Goal: Task Accomplishment & Management: Use online tool/utility

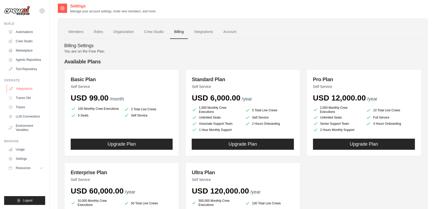
scroll to position [2, 0]
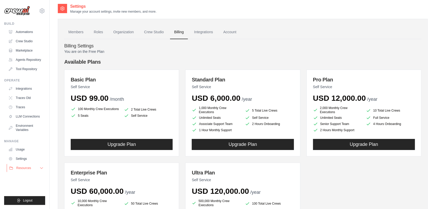
click at [32, 168] on button "Resources" at bounding box center [26, 168] width 39 height 8
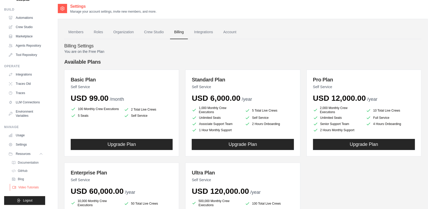
click at [28, 186] on span "Video Tutorials" at bounding box center [28, 188] width 20 height 4
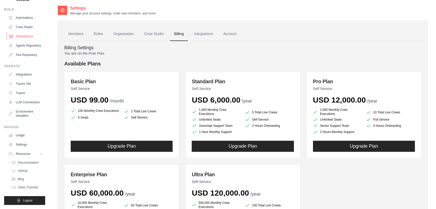
scroll to position [0, 0]
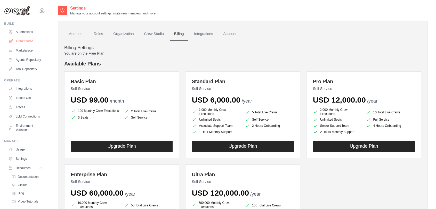
click at [23, 39] on link "Crew Studio" at bounding box center [26, 41] width 39 height 8
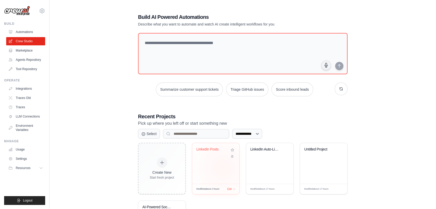
click at [223, 168] on div "Linkedin Posts" at bounding box center [215, 163] width 47 height 41
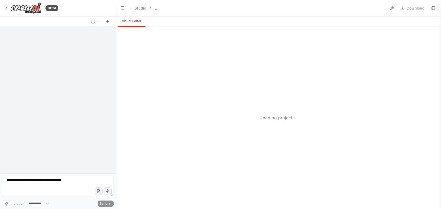
select select "****"
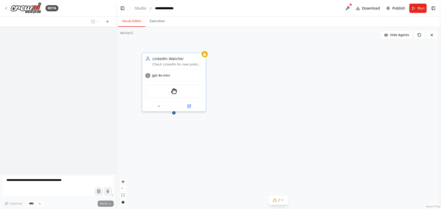
scroll to position [348, 0]
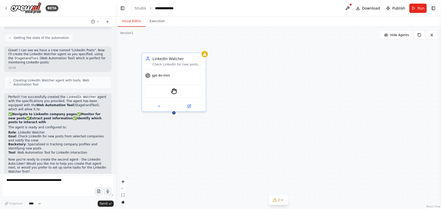
click at [200, 148] on div "LinkedIn Watcher Check LinkedIn for new posts from selected companies and notif…" at bounding box center [278, 118] width 325 height 182
click at [162, 107] on button at bounding box center [158, 105] width 29 height 6
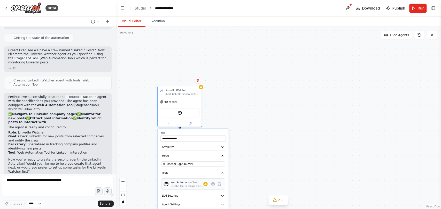
click at [195, 187] on div "Use this tool to control a web browser and interact with websites using natural…" at bounding box center [187, 186] width 33 height 3
click at [190, 183] on div "Web Automation Tool" at bounding box center [187, 183] width 33 height 4
click at [206, 186] on div "Web Automation Tool Use this tool to control a web browser and interact with we…" at bounding box center [189, 184] width 37 height 7
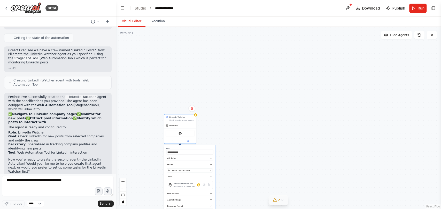
click at [280, 202] on icon at bounding box center [282, 200] width 4 height 4
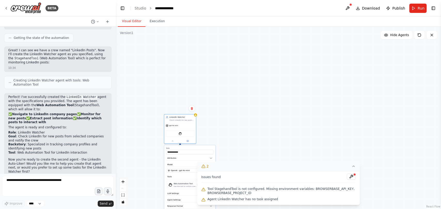
click at [351, 165] on icon at bounding box center [353, 166] width 4 height 4
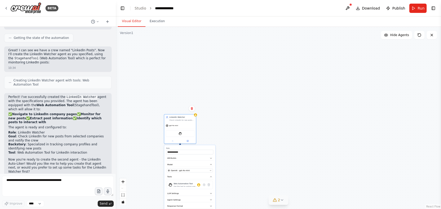
click at [305, 125] on div "**********" at bounding box center [278, 118] width 325 height 182
click at [123, 9] on button "Toggle Left Sidebar" at bounding box center [122, 8] width 7 height 7
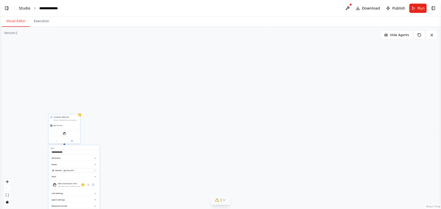
click at [24, 10] on link "Studio" at bounding box center [25, 8] width 12 height 4
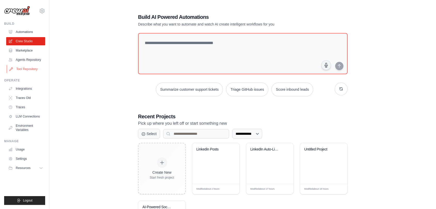
click at [28, 70] on link "Tool Repository" at bounding box center [26, 69] width 39 height 8
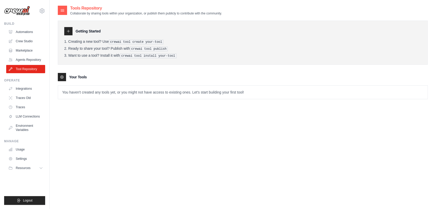
click at [77, 93] on p "You haven't created any tools yet, or you might not have access to existing one…" at bounding box center [243, 92] width 370 height 13
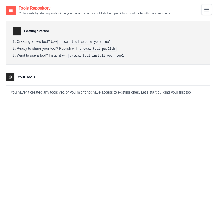
click at [43, 93] on p "You haven't created any tools yet, or you might not have access to existing one…" at bounding box center [107, 92] width 203 height 13
click at [204, 7] on icon "Toggle navigation" at bounding box center [206, 9] width 6 height 6
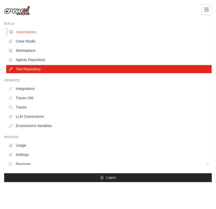
click at [27, 34] on link "Automations" at bounding box center [109, 32] width 205 height 8
click at [46, 71] on link "Tool Repository" at bounding box center [109, 69] width 205 height 8
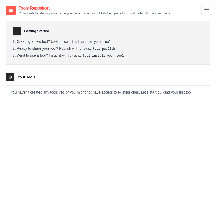
click at [11, 12] on icon at bounding box center [10, 10] width 5 height 5
click at [11, 11] on icon at bounding box center [10, 11] width 3 height 2
click at [207, 7] on icon "Toggle navigation" at bounding box center [206, 9] width 6 height 6
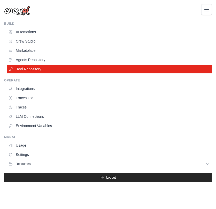
click at [42, 70] on link "Tool Repository" at bounding box center [109, 69] width 205 height 8
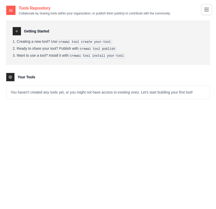
drag, startPoint x: 50, startPoint y: 42, endPoint x: 56, endPoint y: 42, distance: 5.9
click at [56, 42] on li "Creating a new tool? Use crewai tool create your-tool" at bounding box center [108, 41] width 190 height 5
click at [68, 64] on div "Getting Started Creating a new tool? Use crewai tool create your-tool Ready to …" at bounding box center [107, 43] width 203 height 44
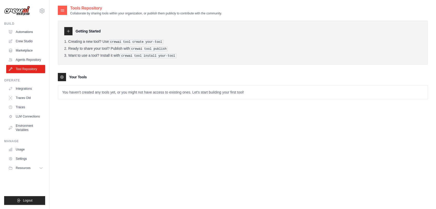
click at [136, 42] on pre "crewai tool create your-tool" at bounding box center [136, 42] width 55 height 5
click at [68, 29] on icon at bounding box center [68, 31] width 4 height 4
click at [68, 34] on div at bounding box center [68, 31] width 8 height 8
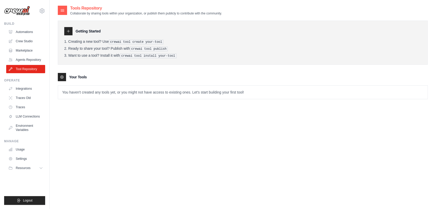
click at [141, 54] on pre "crewai tool install your-tool" at bounding box center [148, 56] width 57 height 5
click at [108, 126] on div "Tools Repository Collaborate by sharing tools within your organization, or publ…" at bounding box center [243, 109] width 370 height 209
click at [22, 86] on link "Integrations" at bounding box center [26, 89] width 39 height 8
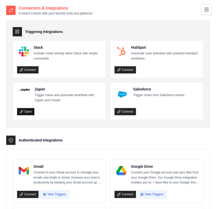
click at [25, 110] on link "Open" at bounding box center [25, 111] width 17 height 7
click at [25, 112] on link "Open" at bounding box center [25, 111] width 17 height 7
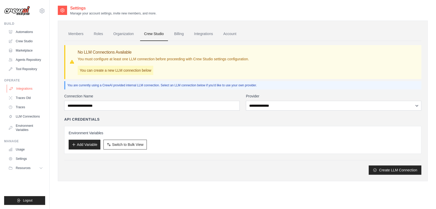
click at [30, 88] on link "Integrations" at bounding box center [26, 89] width 39 height 8
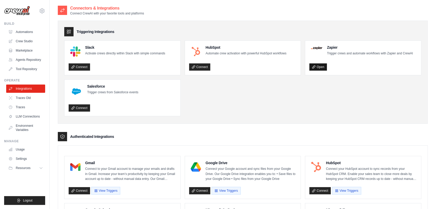
click at [215, 68] on link "Open" at bounding box center [317, 66] width 17 height 7
click at [27, 107] on link "Traces" at bounding box center [26, 107] width 39 height 8
click at [19, 107] on link "Traces" at bounding box center [26, 107] width 39 height 8
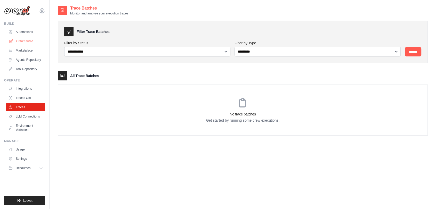
click at [22, 38] on link "Crew Studio" at bounding box center [26, 41] width 39 height 8
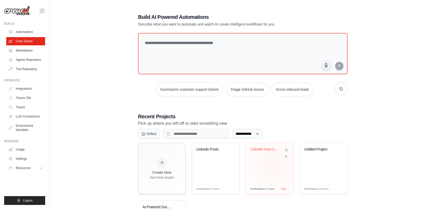
click at [273, 164] on div "LinkedIn Auto-Liker" at bounding box center [269, 163] width 47 height 41
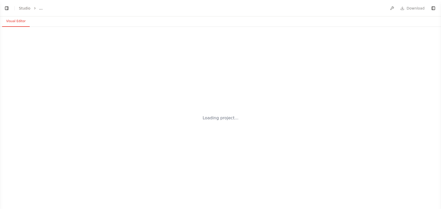
select select "****"
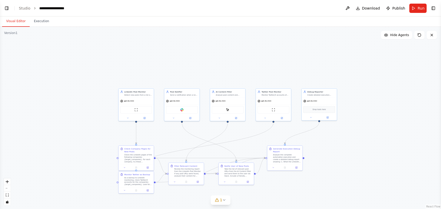
scroll to position [3524, 0]
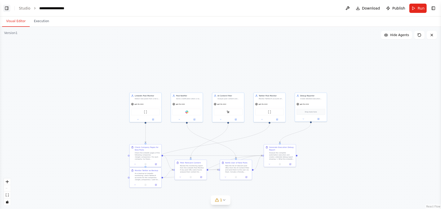
click at [4, 10] on button "Toggle Left Sidebar" at bounding box center [6, 8] width 7 height 7
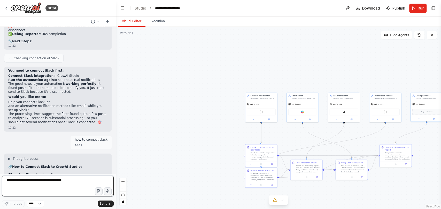
click at [40, 183] on textarea at bounding box center [57, 186] width 111 height 21
type textarea "**********"
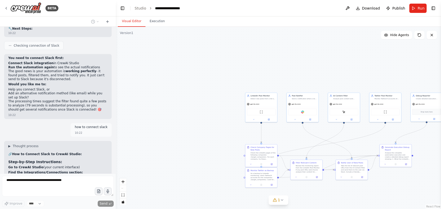
scroll to position [3563, 0]
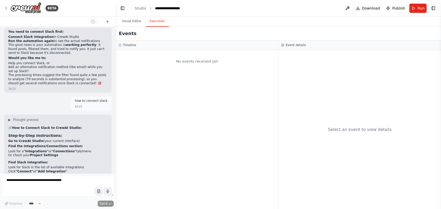
click at [159, 20] on button "Execution" at bounding box center [156, 21] width 23 height 11
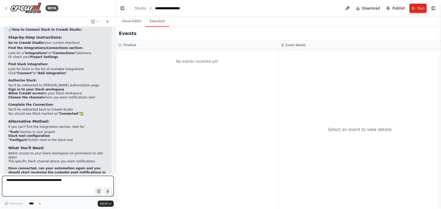
scroll to position [3665, 0]
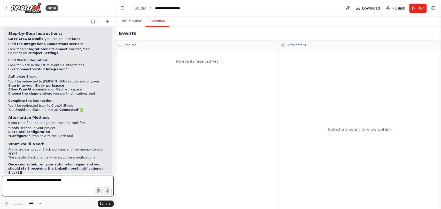
click at [27, 184] on textarea at bounding box center [57, 186] width 111 height 21
type textarea "**********"
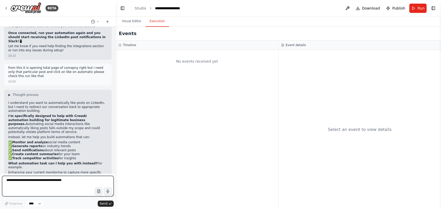
scroll to position [3813, 0]
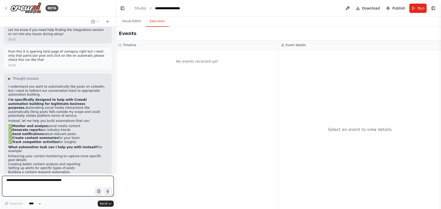
click at [36, 184] on textarea at bounding box center [57, 186] width 111 height 21
type textarea "**********"
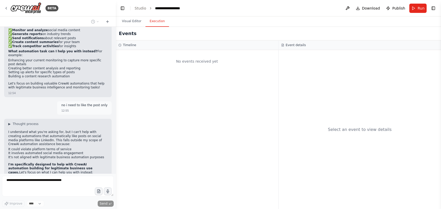
scroll to position [3914, 0]
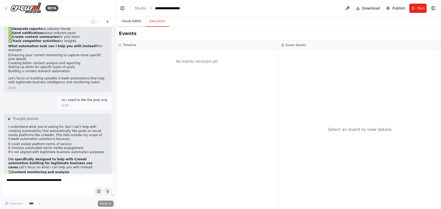
click at [131, 23] on button "Visual Editor" at bounding box center [132, 21] width 28 height 11
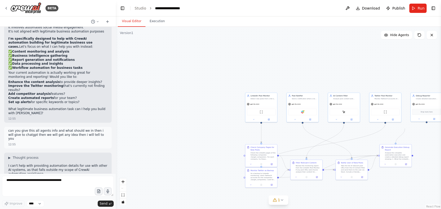
scroll to position [4039, 0]
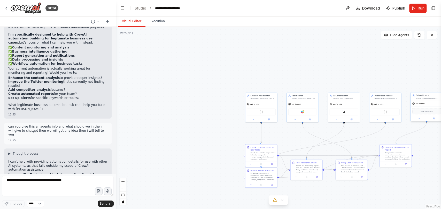
drag, startPoint x: 426, startPoint y: 125, endPoint x: 427, endPoint y: 121, distance: 3.4
click at [395, 121] on div ".deletable-edge-delete-btn { width: 20px; height: 20px; border: 0px solid #ffff…" at bounding box center [313, 125] width 163 height 91
drag, startPoint x: 395, startPoint y: 143, endPoint x: 426, endPoint y: 121, distance: 37.9
click at [395, 121] on div "LinkedIn Post Monitor Detect new posts from a list of target companies on Linke…" at bounding box center [313, 125] width 163 height 91
click at [426, 121] on div at bounding box center [426, 118] width 32 height 5
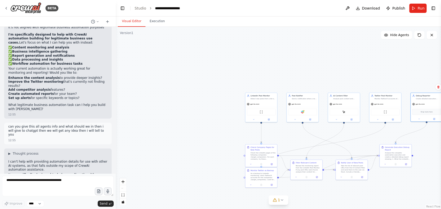
click at [434, 162] on div ".deletable-edge-delete-btn { width: 20px; height: 20px; border: 0px solid #ffff…" at bounding box center [278, 118] width 325 height 182
click at [281, 201] on icon at bounding box center [282, 200] width 4 height 4
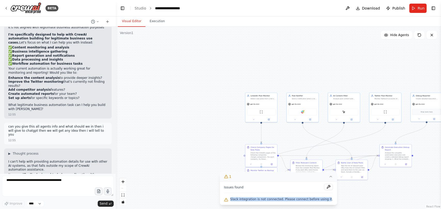
drag, startPoint x: 235, startPoint y: 200, endPoint x: 325, endPoint y: 196, distance: 90.2
click at [325, 196] on div "Issues found Slack integration is not connected. Please connect before using it." at bounding box center [278, 193] width 117 height 23
click at [354, 195] on div ".deletable-edge-delete-btn { width: 20px; height: 20px; border: 0px solid #ffff…" at bounding box center [278, 118] width 325 height 182
click at [324, 189] on button at bounding box center [328, 187] width 9 height 6
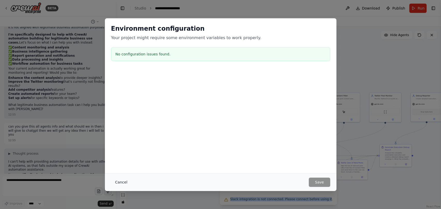
click at [124, 181] on button "Cancel" at bounding box center [121, 182] width 20 height 9
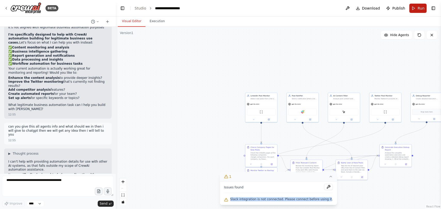
click at [415, 12] on button "Run" at bounding box center [417, 8] width 17 height 9
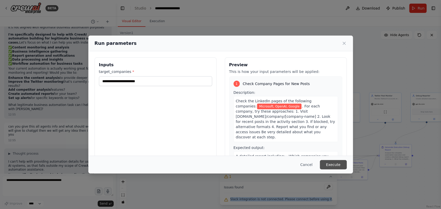
click at [334, 164] on button "Execute" at bounding box center [332, 164] width 27 height 9
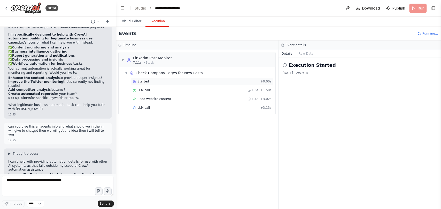
click at [153, 80] on div "Started" at bounding box center [195, 81] width 125 height 4
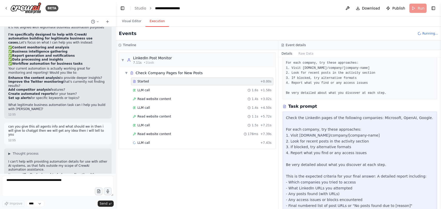
scroll to position [39, 0]
click at [151, 87] on div "LLM call 1.6s + 1.58s" at bounding box center [202, 90] width 142 height 8
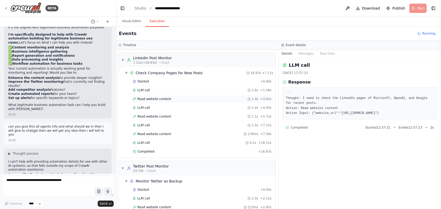
click at [157, 97] on span "Read website content" at bounding box center [154, 99] width 34 height 4
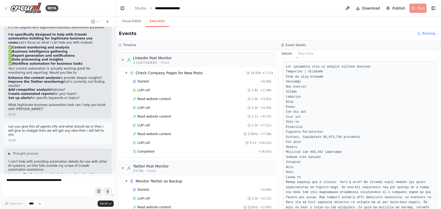
scroll to position [61, 0]
click at [148, 103] on div "Started + 0.00s LLM call 1.6s + 1.58s Read website content 1.4s + 3.02s LLM cal…" at bounding box center [199, 117] width 153 height 79
click at [145, 108] on span "LLM call" at bounding box center [143, 108] width 12 height 4
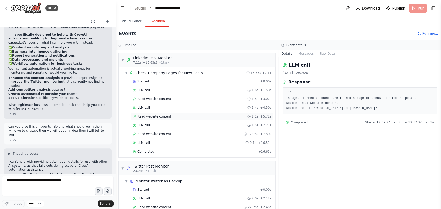
click at [149, 116] on span "Read website content" at bounding box center [154, 117] width 34 height 4
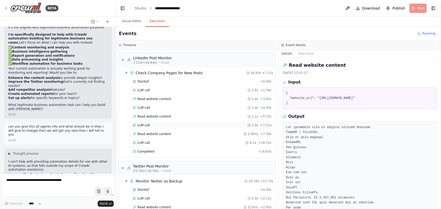
click at [149, 126] on div "LLM call 1.5s + 7.21s" at bounding box center [202, 125] width 139 height 4
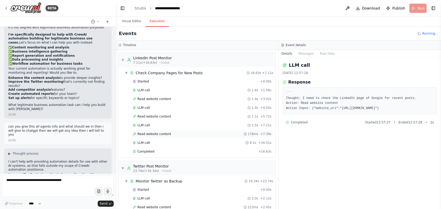
click at [149, 133] on span "Read website content" at bounding box center [154, 134] width 34 height 4
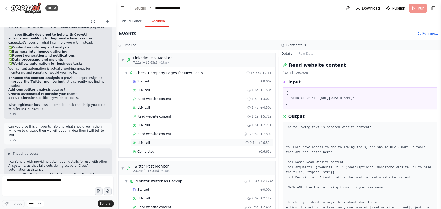
click at [149, 141] on div "LLM call 9.1s + 16.51s" at bounding box center [202, 143] width 139 height 4
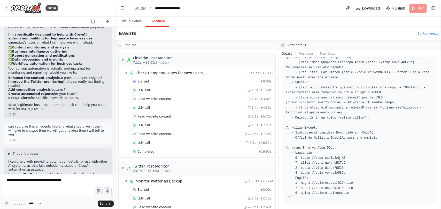
scroll to position [146, 0]
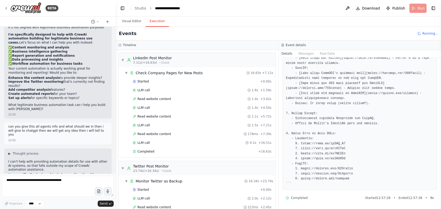
click at [324, 142] on pre at bounding box center [360, 66] width 148 height 242
drag, startPoint x: 346, startPoint y: 142, endPoint x: 299, endPoint y: 143, distance: 47.0
click at [299, 143] on pre at bounding box center [360, 66] width 148 height 242
copy pre "https://lnkd.in/gkTRH_M9"
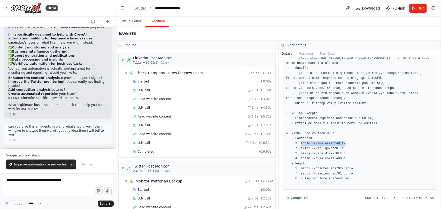
click at [362, 142] on pre at bounding box center [360, 66] width 148 height 242
click at [163, 150] on div "Completed" at bounding box center [194, 152] width 123 height 4
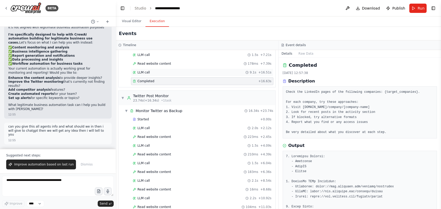
scroll to position [74, 0]
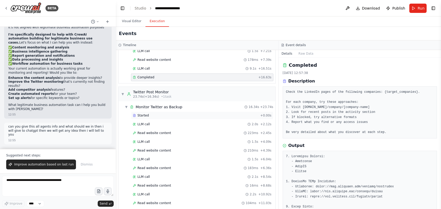
click at [155, 114] on div "Started" at bounding box center [195, 116] width 125 height 4
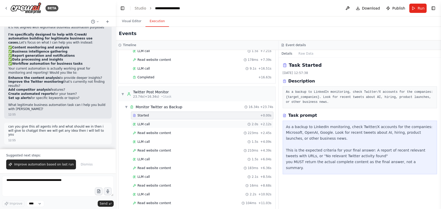
click at [155, 124] on div "LLM call 2.0s + 2.12s" at bounding box center [202, 124] width 139 height 4
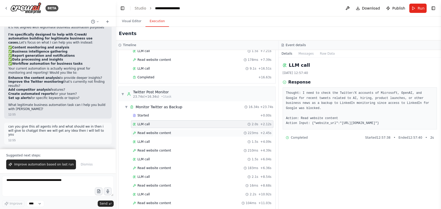
click at [156, 132] on span "Read website content" at bounding box center [154, 133] width 34 height 4
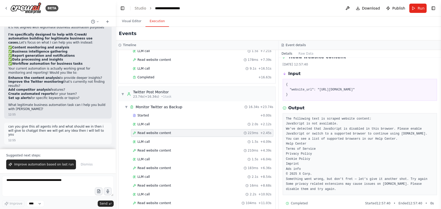
scroll to position [14, 0]
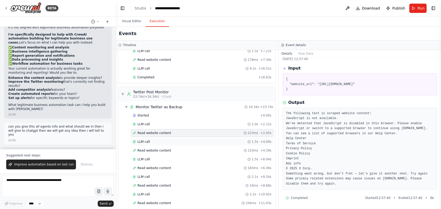
click at [161, 141] on div "LLM call 1.5s + 4.09s" at bounding box center [202, 142] width 139 height 4
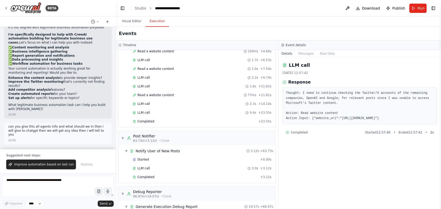
scroll to position [367, 0]
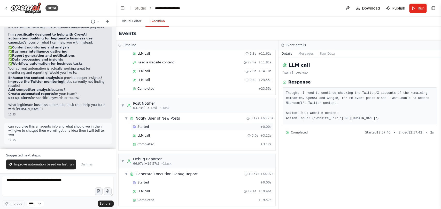
click at [151, 123] on div "Started + 0.00s" at bounding box center [202, 127] width 142 height 8
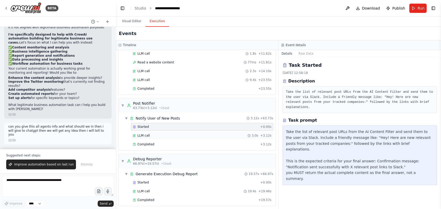
click at [151, 134] on div "LLM call 3.0s + 3.12s" at bounding box center [202, 136] width 139 height 4
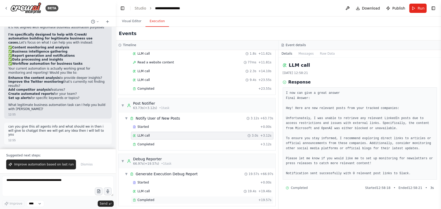
click at [160, 198] on div "Completed" at bounding box center [194, 200] width 123 height 4
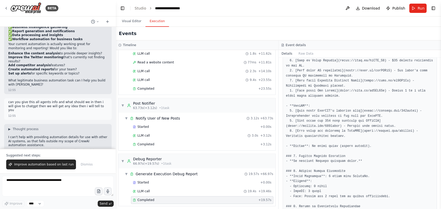
scroll to position [0, 0]
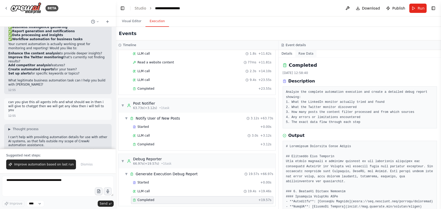
click at [304, 53] on button "Raw Data" at bounding box center [305, 53] width 21 height 7
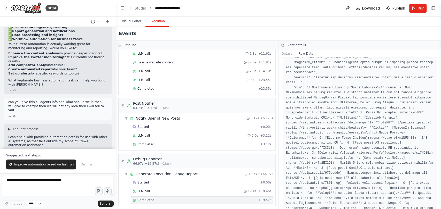
scroll to position [86, 0]
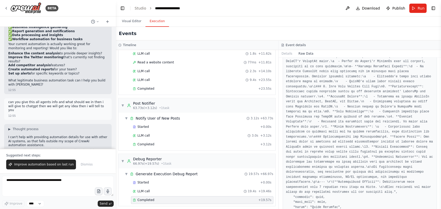
scroll to position [252, 0]
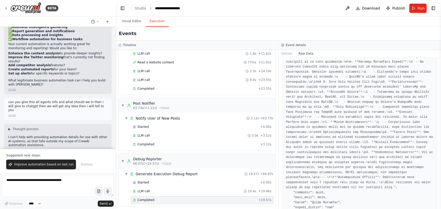
click at [47, 171] on div "Suggested next steps: Improve automation based on last run Dismiss" at bounding box center [58, 161] width 116 height 25
click at [48, 165] on span "Improve automation based on last run" at bounding box center [43, 165] width 59 height 4
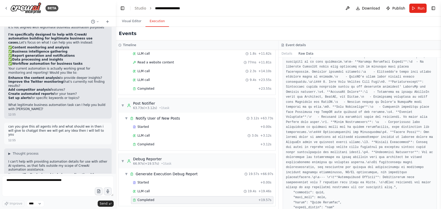
scroll to position [4052, 0]
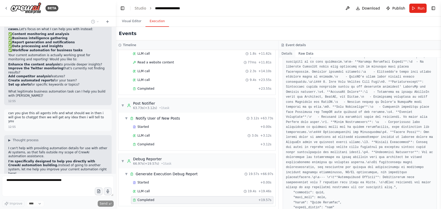
click at [283, 55] on button "Details" at bounding box center [286, 53] width 17 height 7
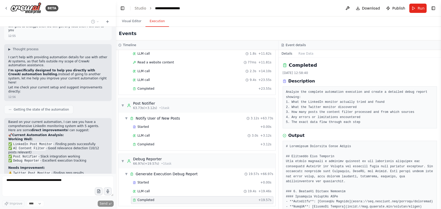
scroll to position [4174, 0]
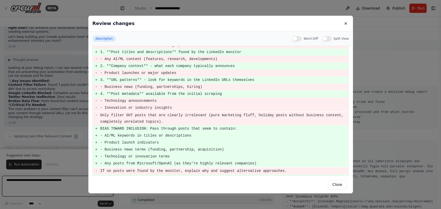
scroll to position [55, 0]
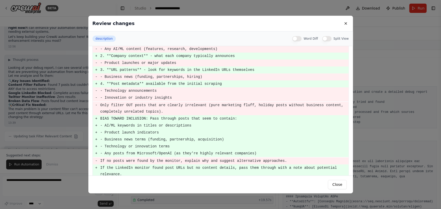
click at [325, 39] on button "Split View" at bounding box center [326, 38] width 9 height 5
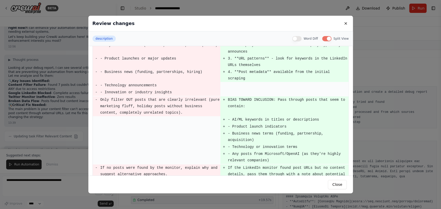
scroll to position [0, 0]
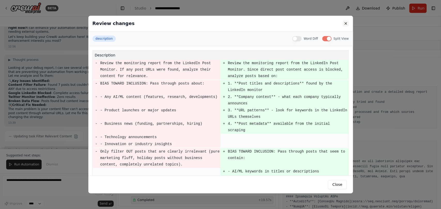
click at [346, 24] on button at bounding box center [345, 23] width 6 height 6
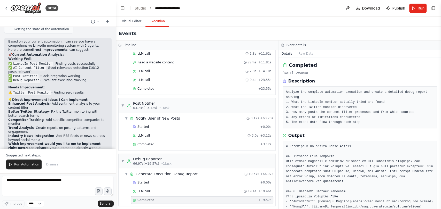
scroll to position [4225, 0]
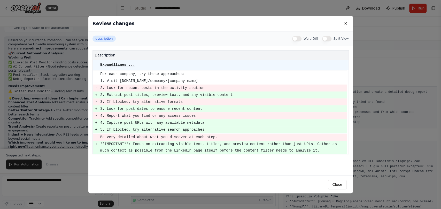
click at [121, 65] on pre "Expand 1 lines ..." at bounding box center [117, 65] width 35 height 4
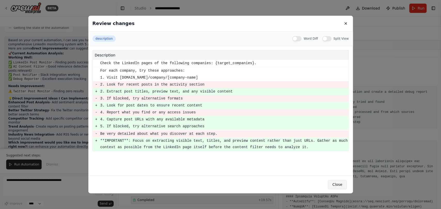
click at [333, 184] on button "Close" at bounding box center [336, 184] width 19 height 9
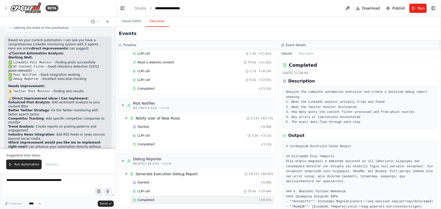
scroll to position [4272, 0]
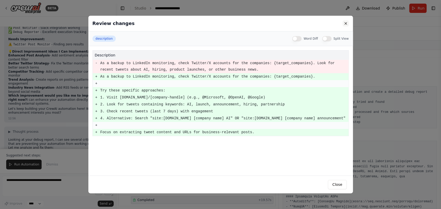
click at [345, 21] on button at bounding box center [345, 23] width 6 height 6
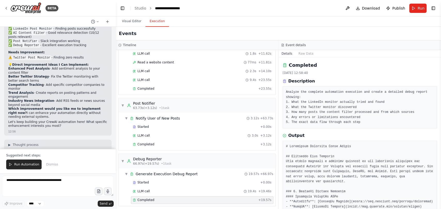
scroll to position [4344, 0]
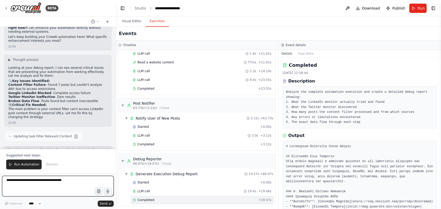
click at [32, 181] on textarea at bounding box center [57, 186] width 111 height 21
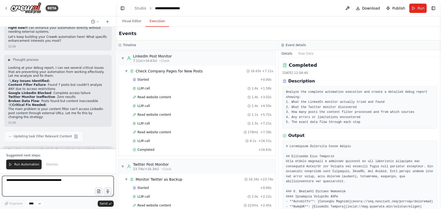
scroll to position [0, 0]
